Goal: Navigation & Orientation: Find specific page/section

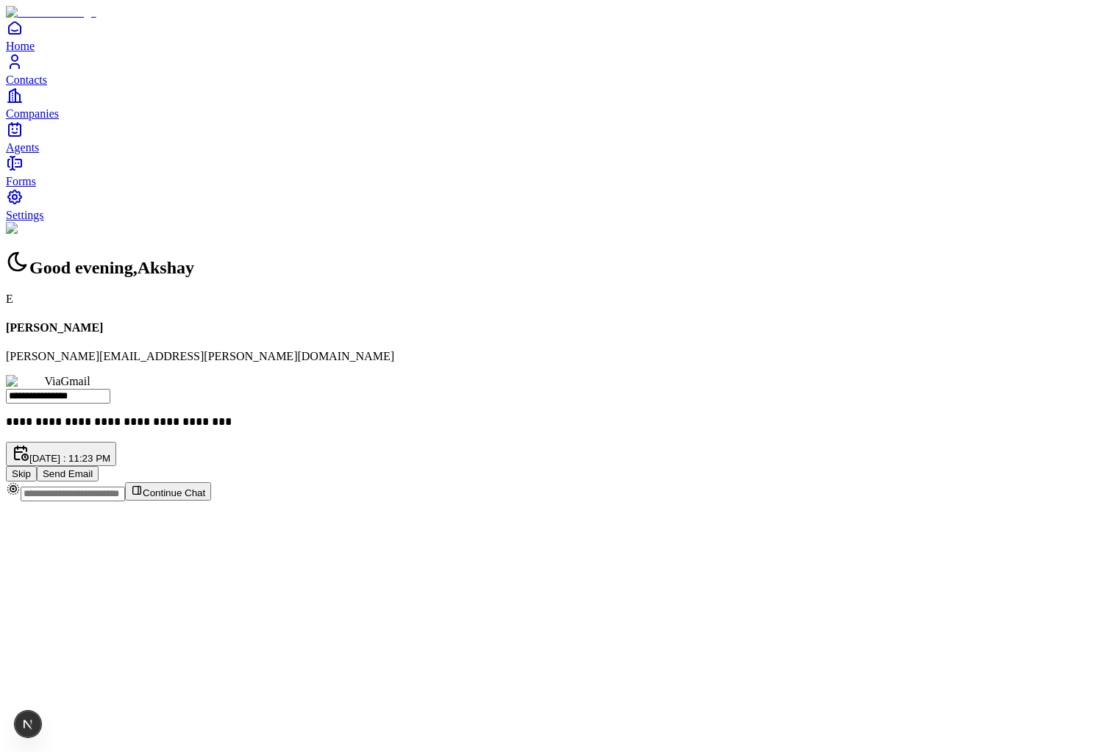
click at [221, 310] on div "**********" at bounding box center [548, 352] width 1084 height 260
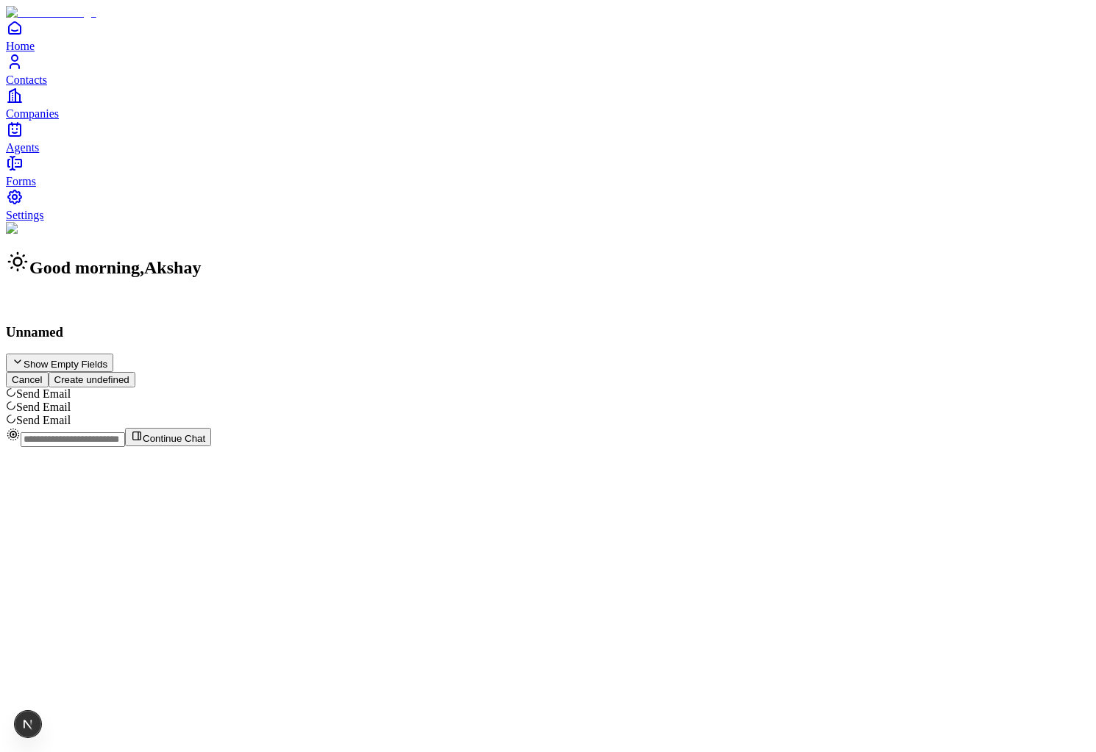
click at [43, 86] on span "Contacts" at bounding box center [26, 80] width 41 height 13
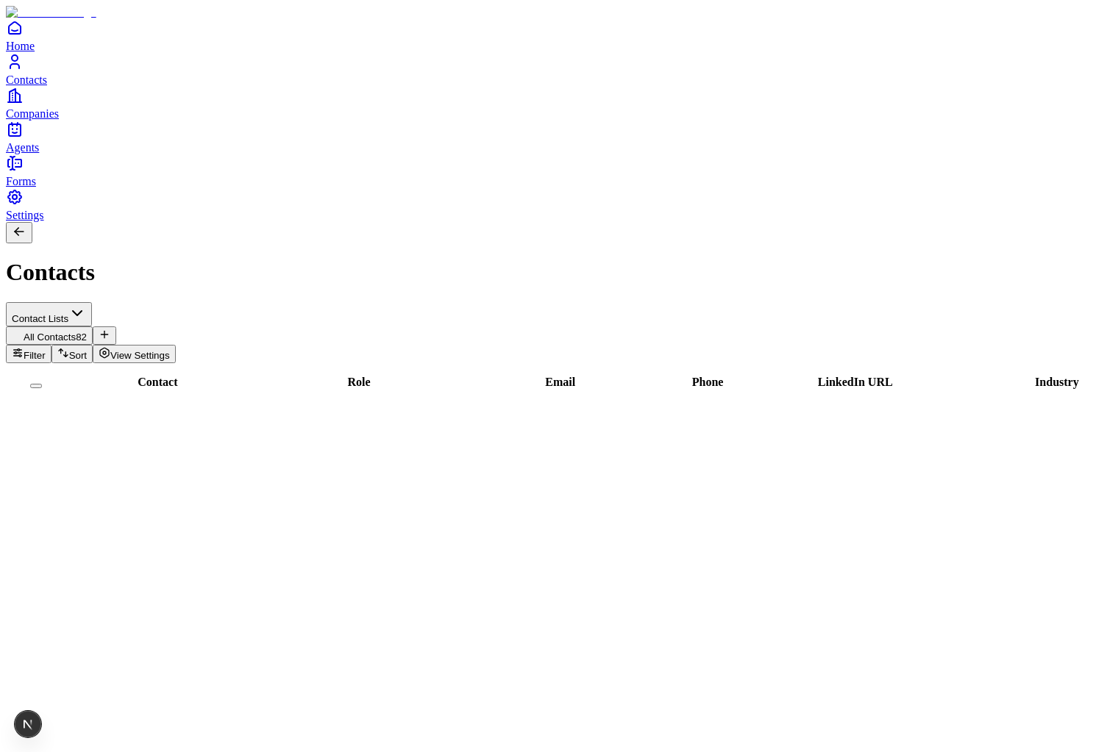
scroll to position [1574, 0]
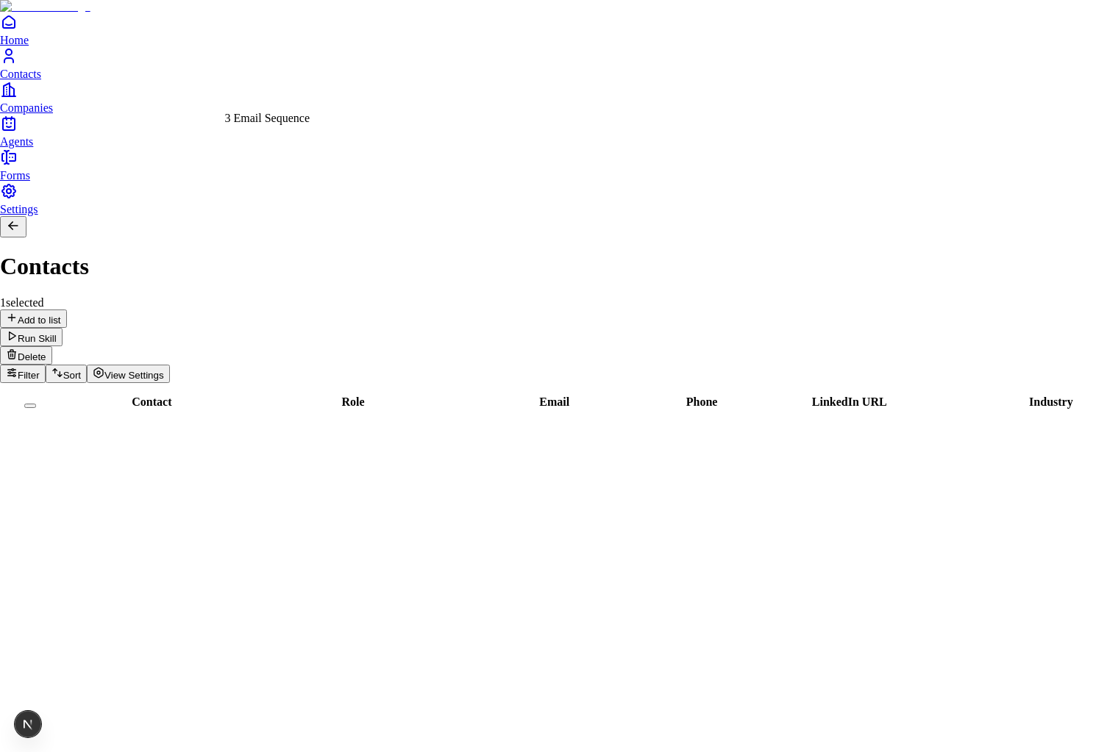
click at [275, 125] on div "3 Email Sequence" at bounding box center [267, 118] width 85 height 13
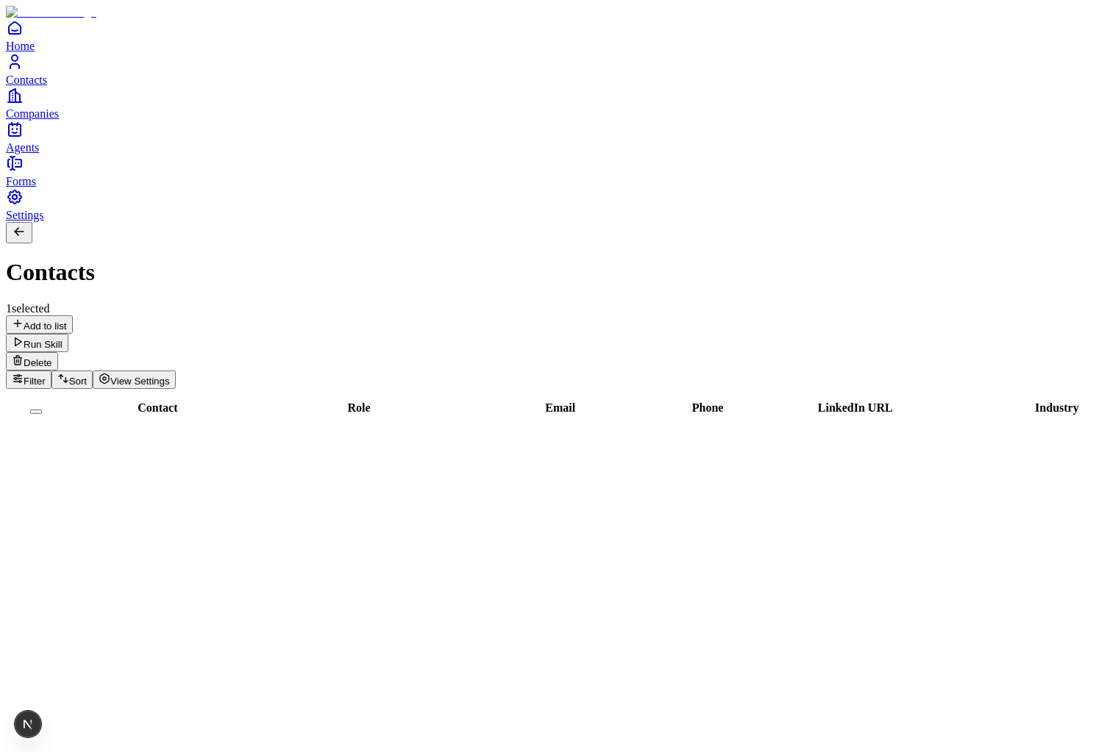
click at [24, 37] on icon "Home" at bounding box center [15, 28] width 18 height 18
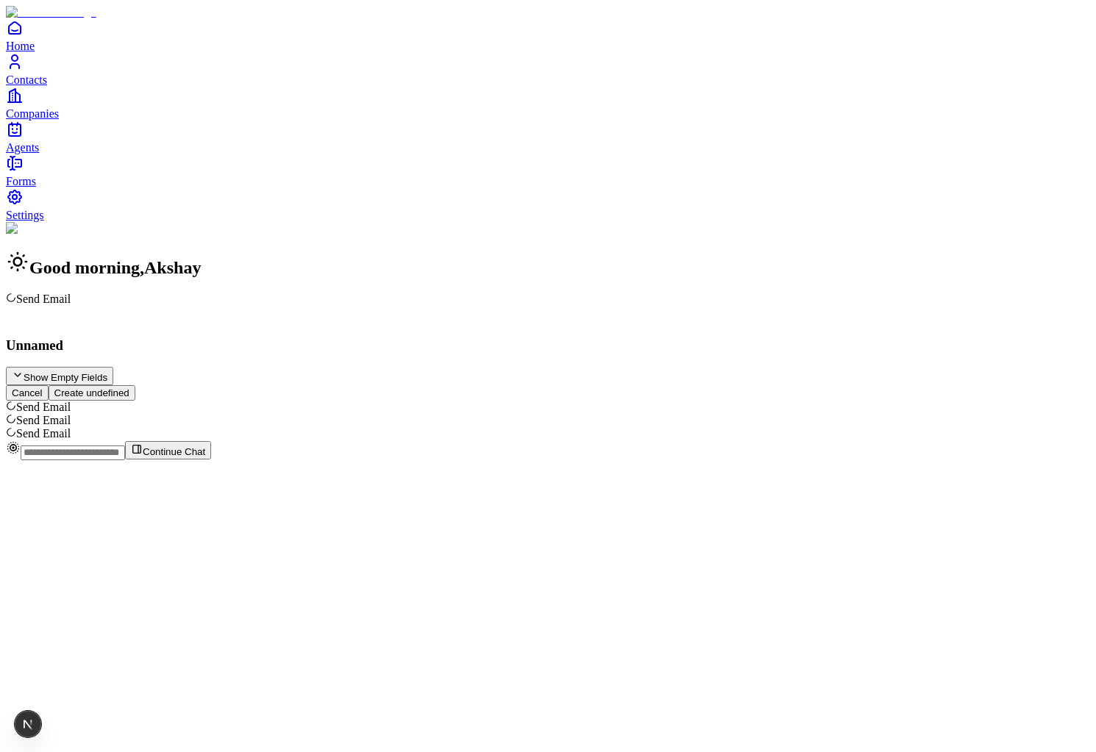
click at [65, 86] on link "Contacts" at bounding box center [548, 69] width 1084 height 33
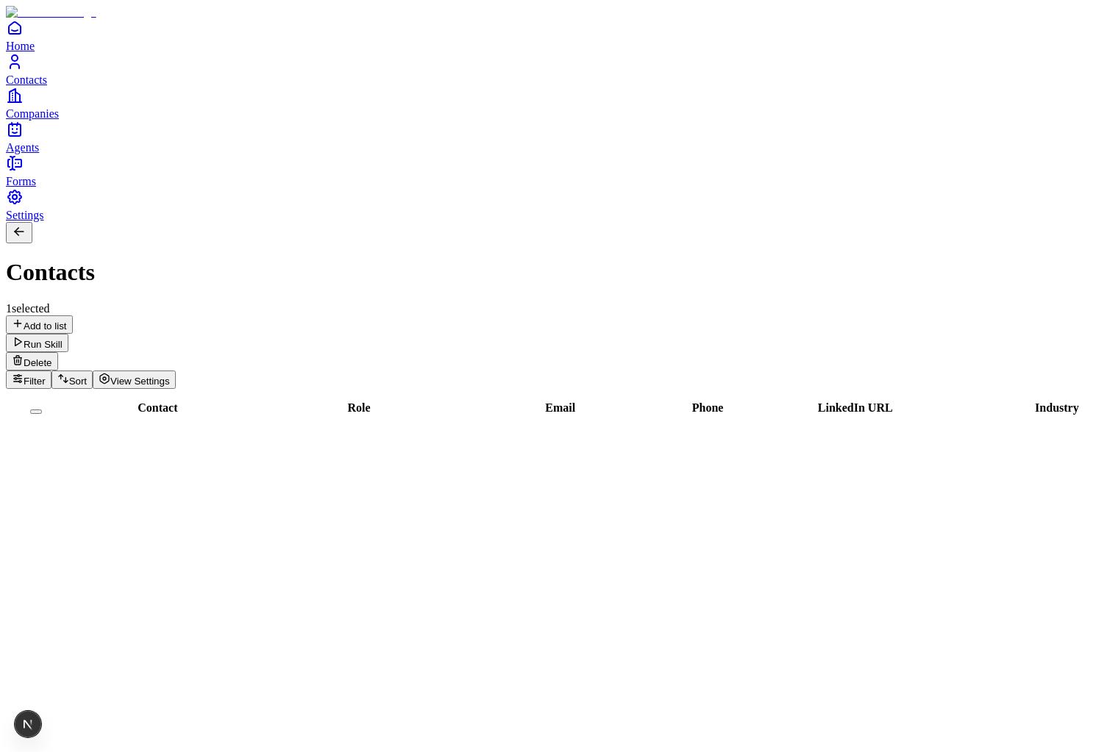
scroll to position [839, 0]
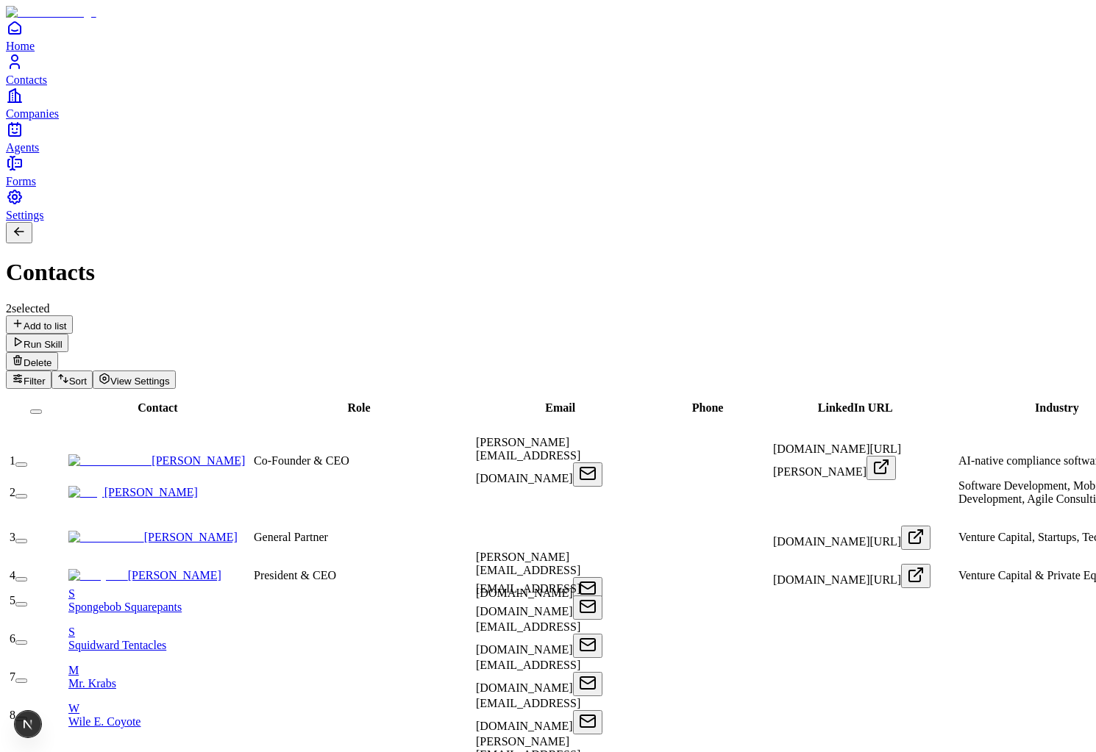
scroll to position [23, 0]
click at [42, 410] on button "button" at bounding box center [36, 412] width 12 height 4
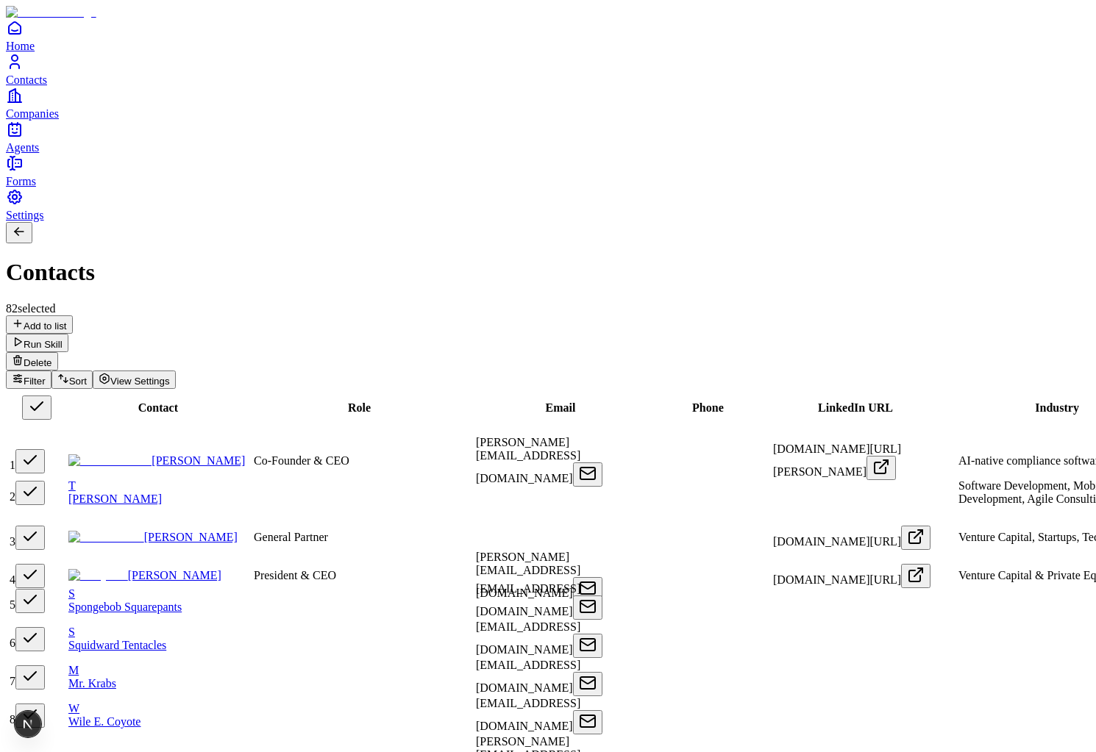
click at [51, 396] on button "button" at bounding box center [36, 408] width 29 height 24
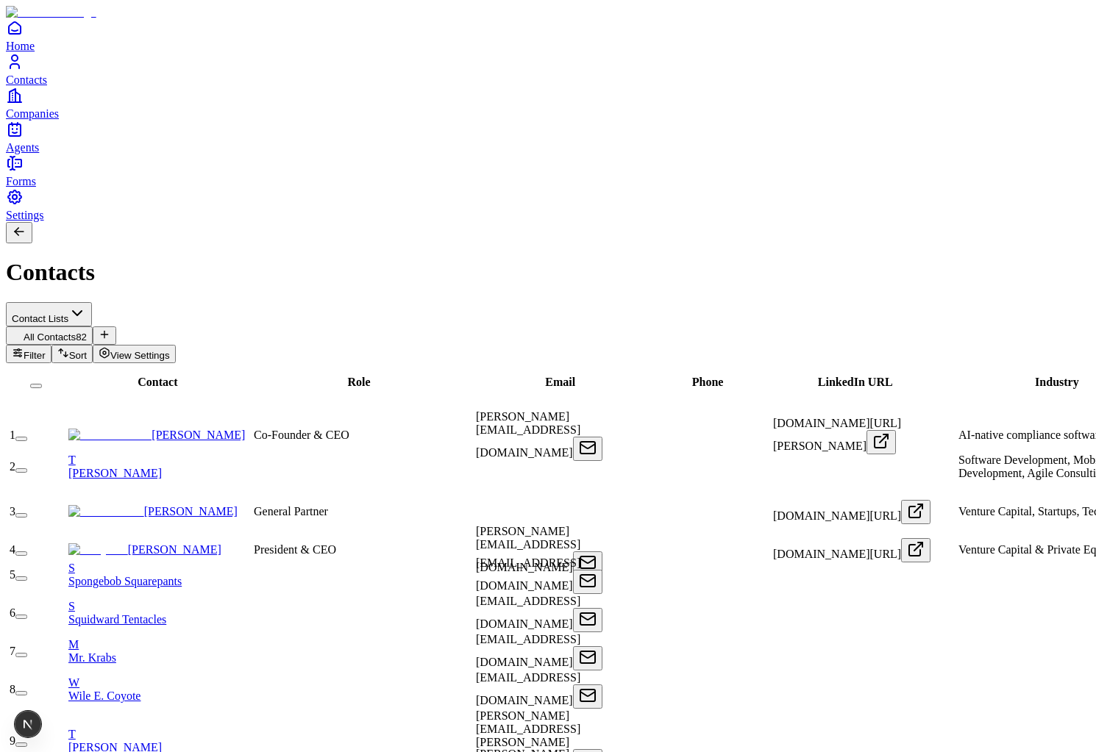
click at [27, 653] on button "button" at bounding box center [21, 655] width 12 height 4
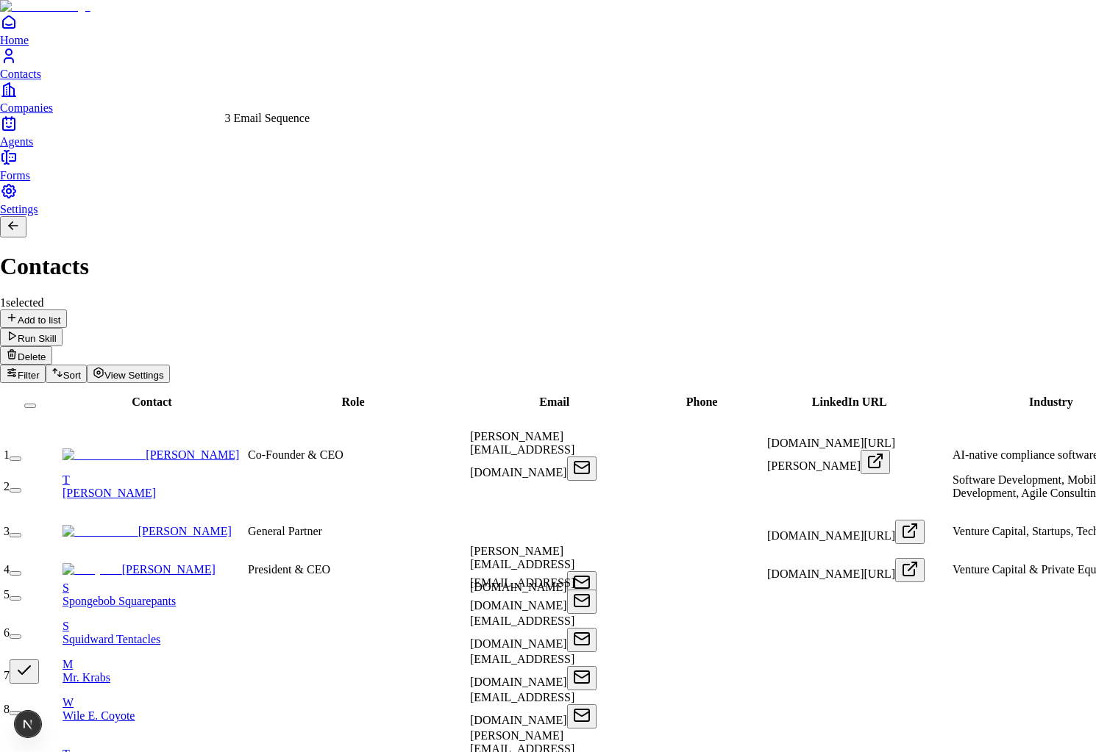
click at [275, 125] on div "3 Email Sequence" at bounding box center [267, 118] width 85 height 13
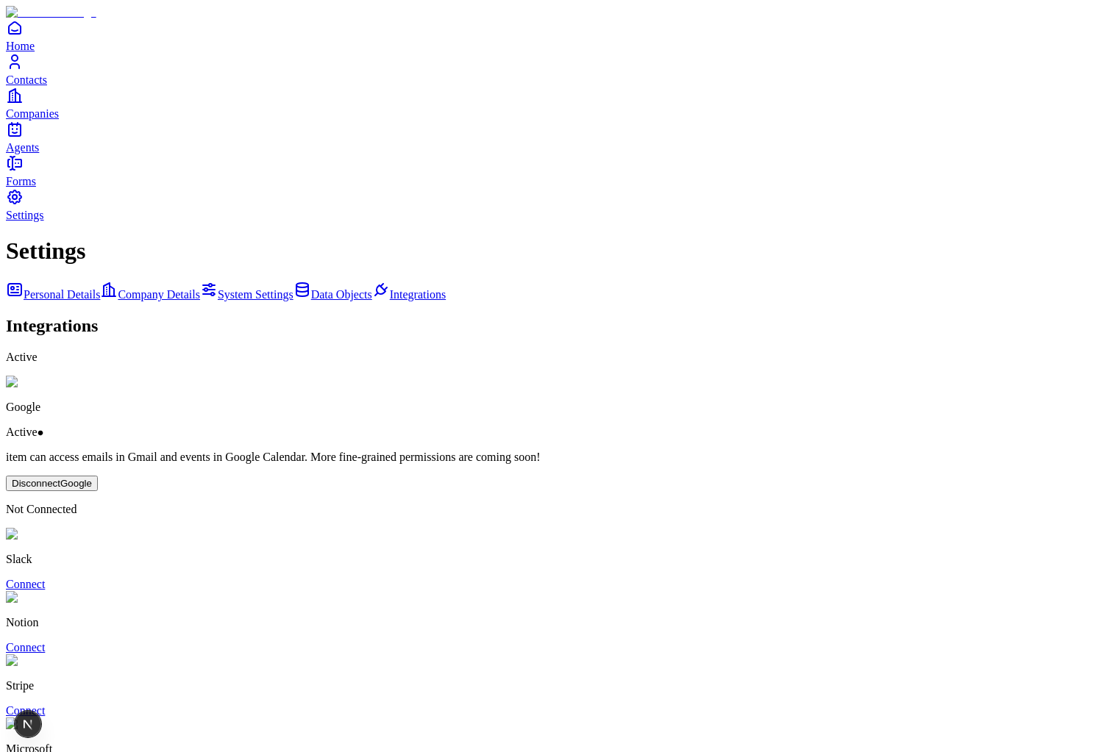
click at [35, 154] on link "Agents" at bounding box center [548, 137] width 1084 height 33
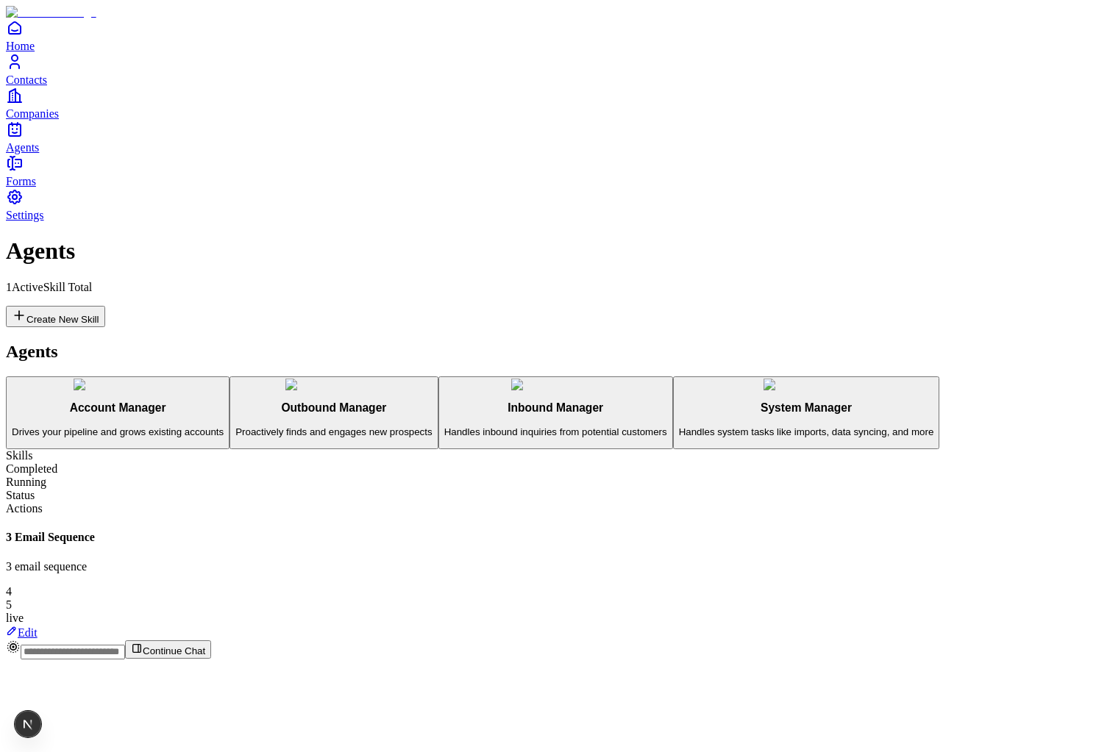
click at [21, 104] on icon "Companies" at bounding box center [15, 96] width 18 height 18
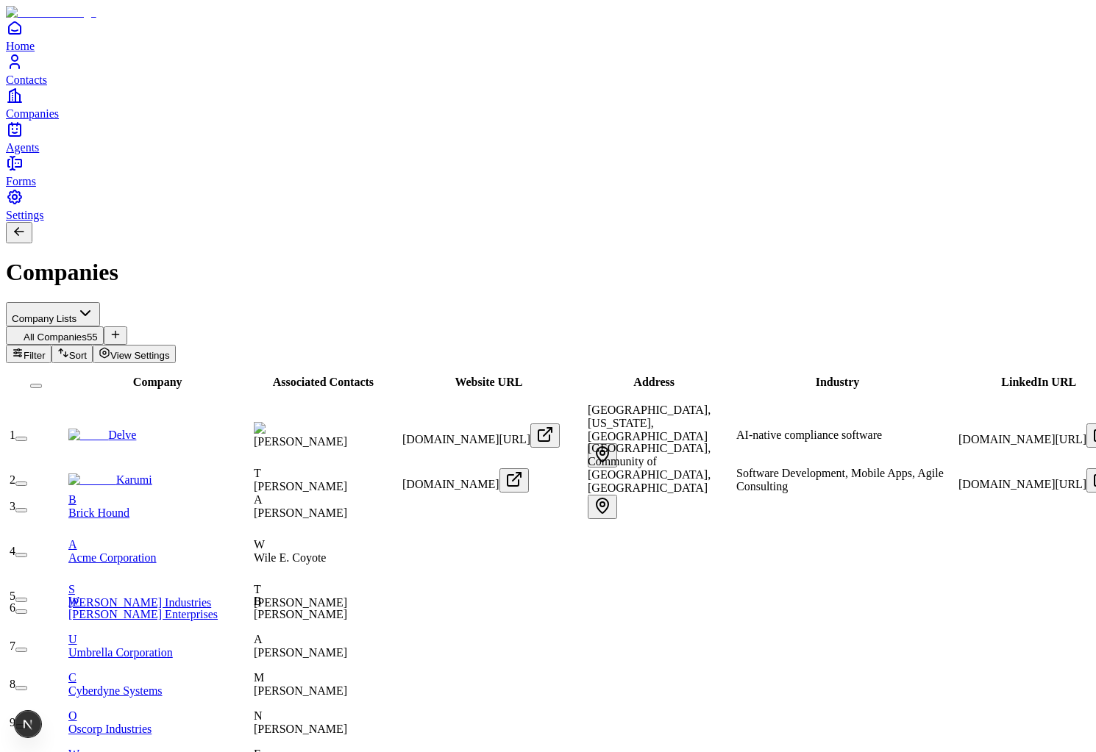
click at [151, 474] on link "Karumi" at bounding box center [110, 480] width 84 height 13
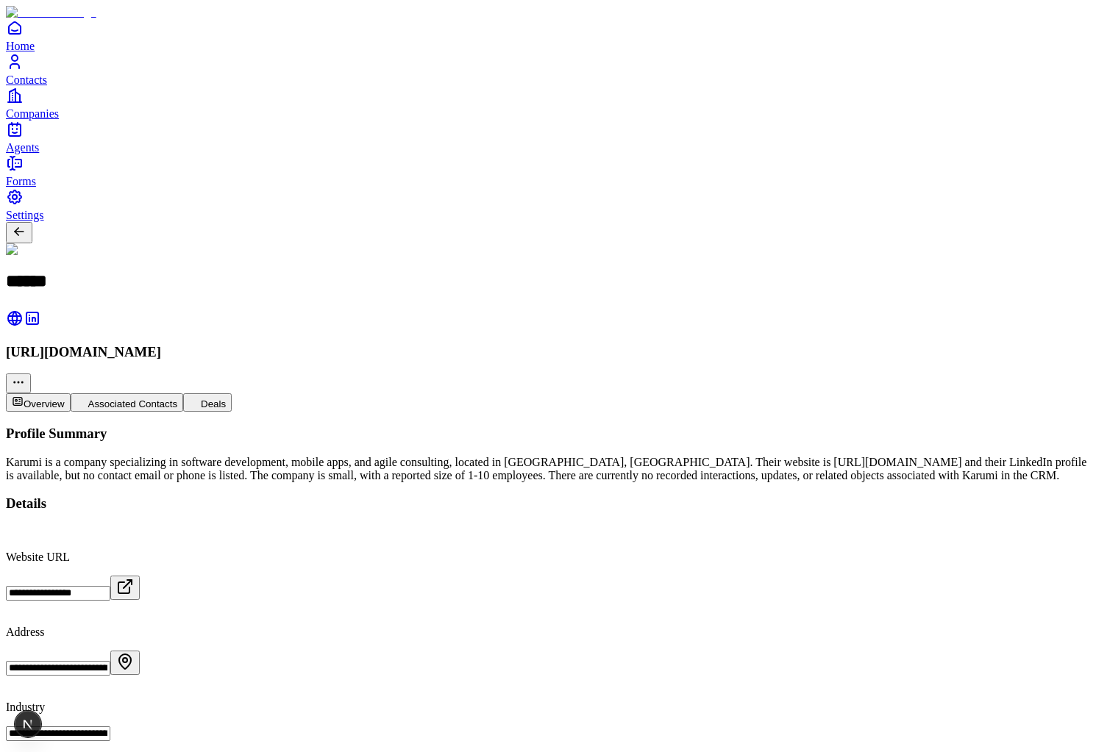
click at [34, 154] on link "Agents" at bounding box center [548, 137] width 1084 height 33
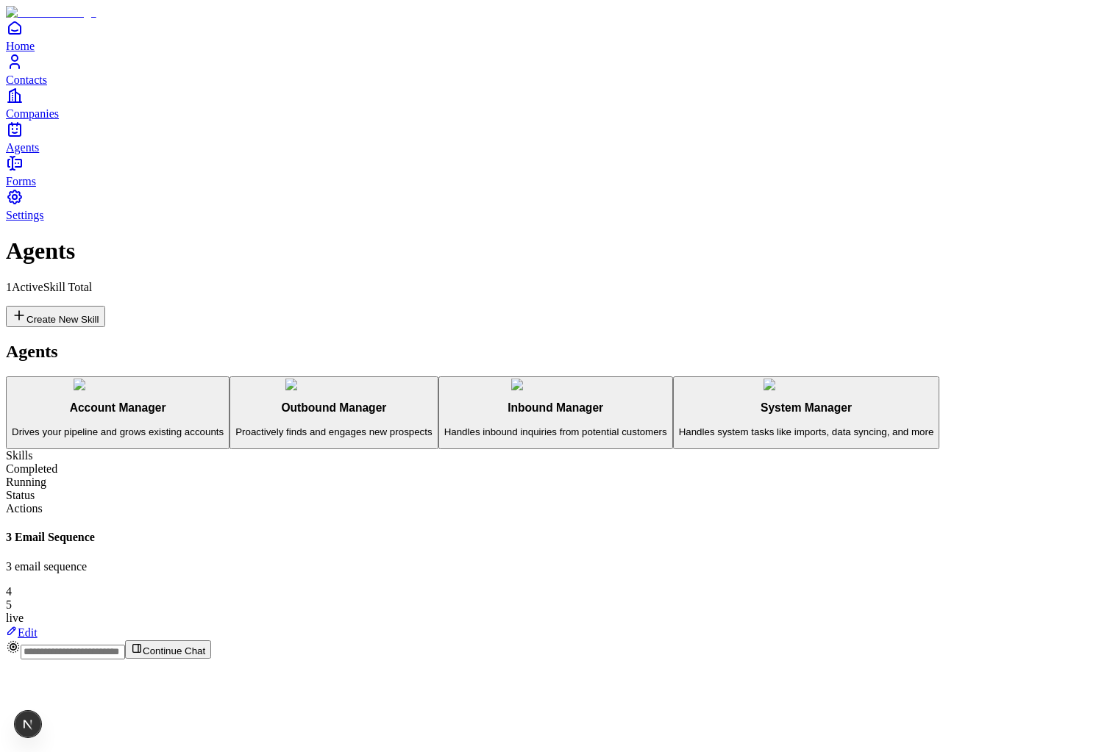
click at [54, 86] on link "Contacts" at bounding box center [548, 69] width 1084 height 33
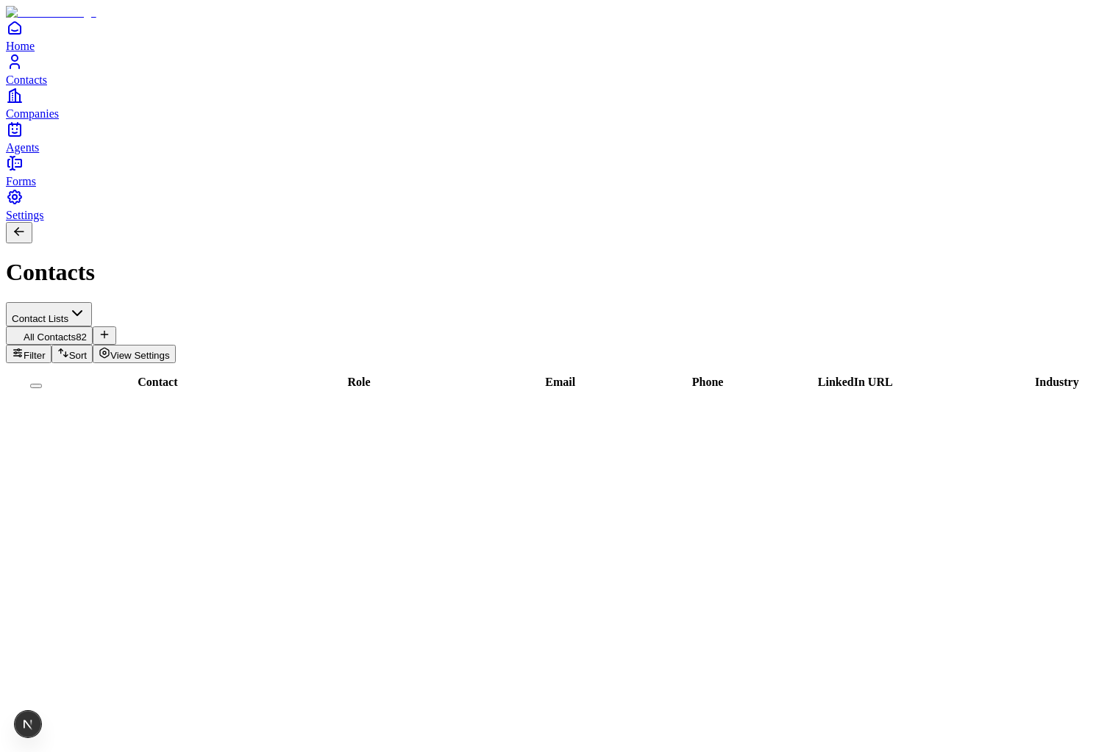
scroll to position [1801, 0]
click at [51, 154] on div "Home Contacts Companies Agents" at bounding box center [548, 86] width 1084 height 135
click at [49, 120] on span "Companies" at bounding box center [32, 113] width 53 height 13
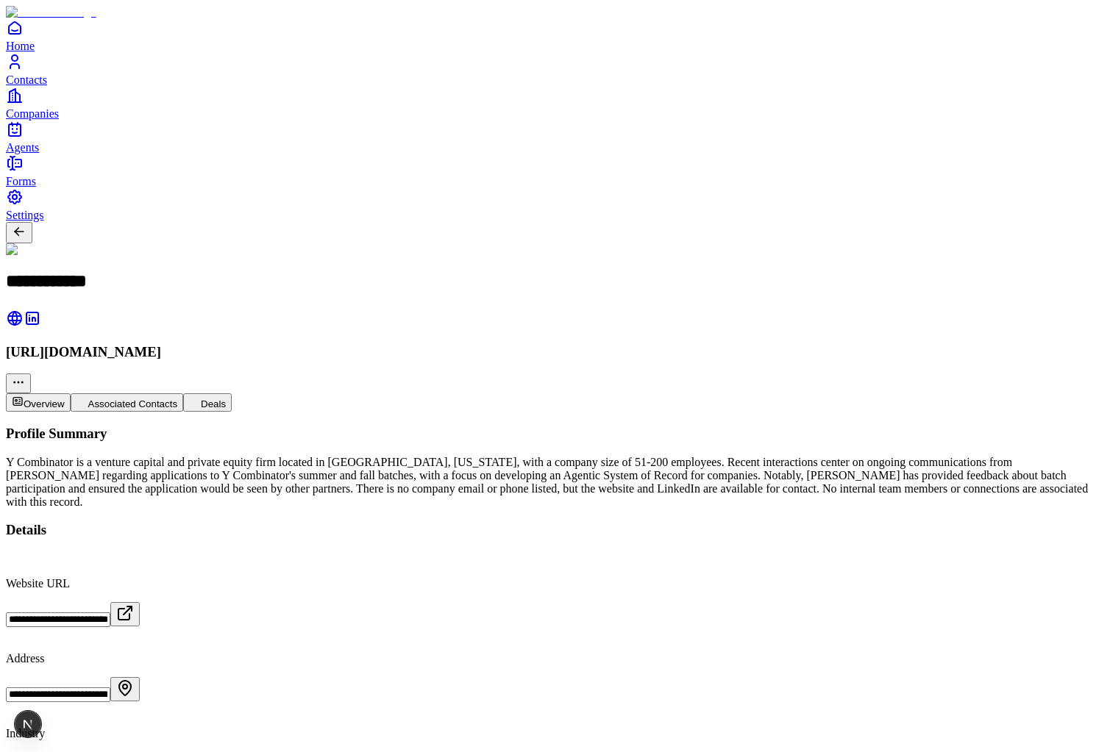
click at [59, 120] on span "Companies" at bounding box center [32, 113] width 53 height 13
